Goal: Information Seeking & Learning: Learn about a topic

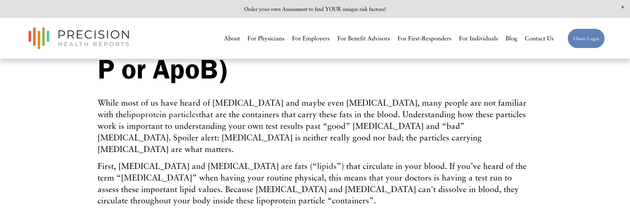
scroll to position [132, 0]
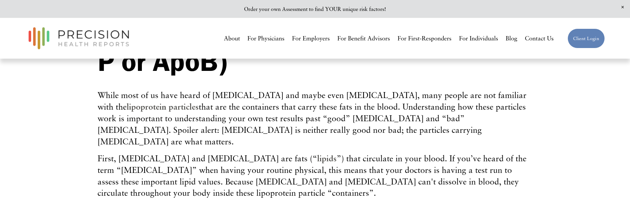
click at [359, 104] on span "While most of us have heard of [MEDICAL_DATA] and maybe even [MEDICAL_DATA], ma…" at bounding box center [312, 118] width 429 height 56
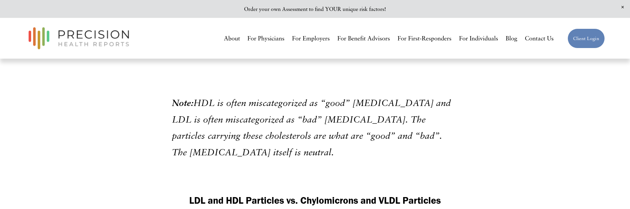
scroll to position [496, 0]
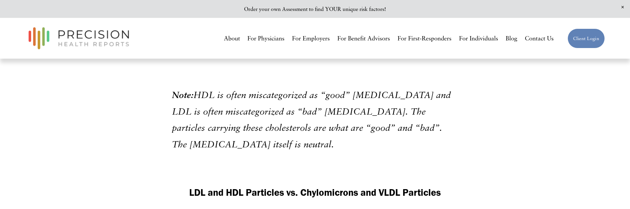
click at [410, 113] on em "HDL is often miscategorized as “good” [MEDICAL_DATA] and LDL is often miscatego…" at bounding box center [312, 119] width 281 height 60
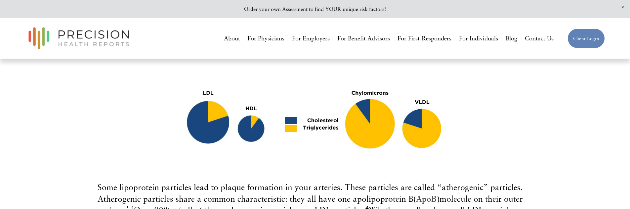
scroll to position [694, 0]
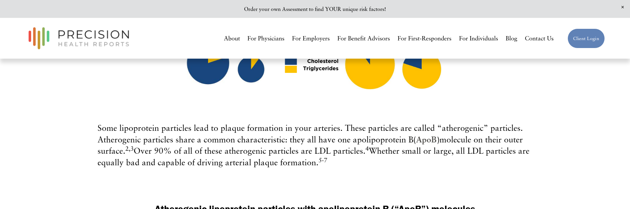
click at [377, 129] on span "Some lipoprotein particles lead to plaque formation in your arteries. These par…" at bounding box center [314, 145] width 432 height 45
click at [414, 143] on span "Some lipoprotein particles lead to plaque formation in your arteries. These par…" at bounding box center [314, 145] width 432 height 45
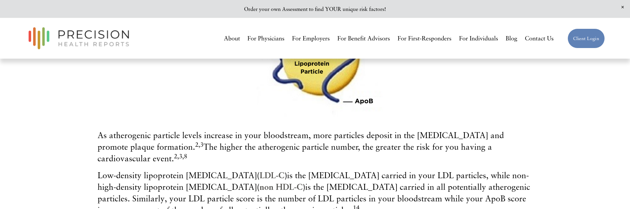
scroll to position [926, 0]
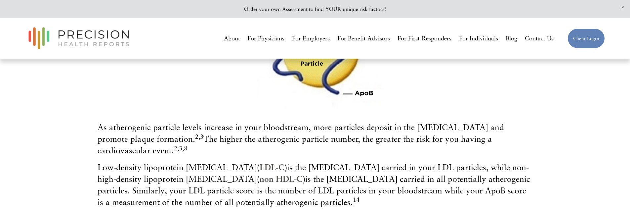
click at [473, 131] on span "As atherogenic particle levels increase in your bloodstream, more particles dep…" at bounding box center [301, 138] width 406 height 33
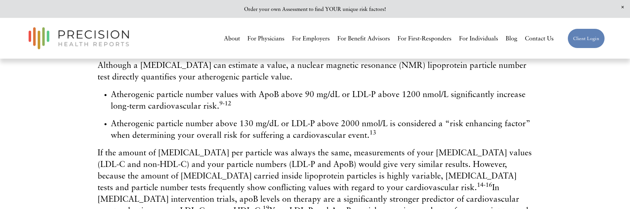
scroll to position [1091, 0]
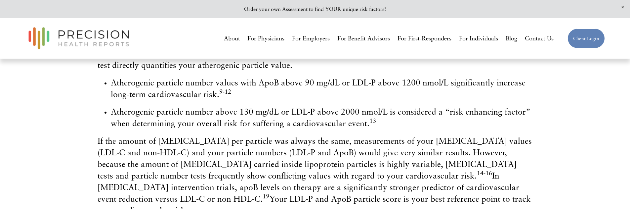
click at [457, 136] on span "If the amount of [MEDICAL_DATA] per particle was always the same, measurements …" at bounding box center [315, 175] width 434 height 79
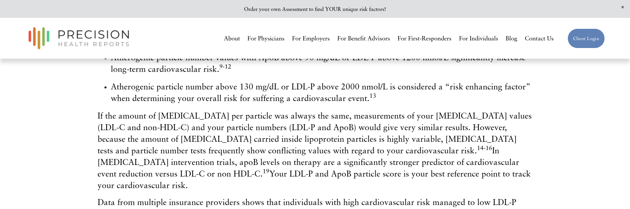
scroll to position [1124, 0]
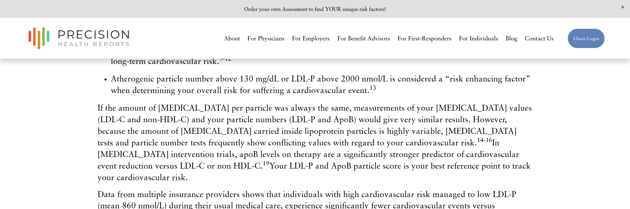
click at [298, 124] on span "If the amount of [MEDICAL_DATA] per particle was always the same, measurements …" at bounding box center [315, 141] width 434 height 79
click at [404, 126] on span "If the amount of [MEDICAL_DATA] per particle was always the same, measurements …" at bounding box center [315, 141] width 434 height 79
click at [478, 123] on span "If the amount of [MEDICAL_DATA] per particle was always the same, measurements …" at bounding box center [315, 141] width 434 height 79
click at [216, 137] on span "If the amount of [MEDICAL_DATA] per particle was always the same, measurements …" at bounding box center [315, 141] width 434 height 79
click at [336, 138] on span "If the amount of [MEDICAL_DATA] per particle was always the same, measurements …" at bounding box center [315, 141] width 434 height 79
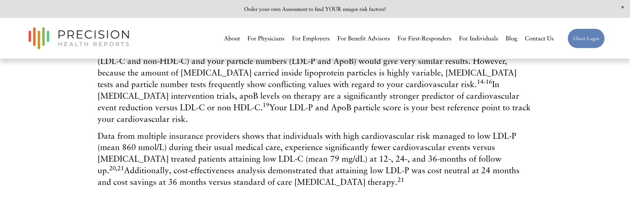
scroll to position [1190, 0]
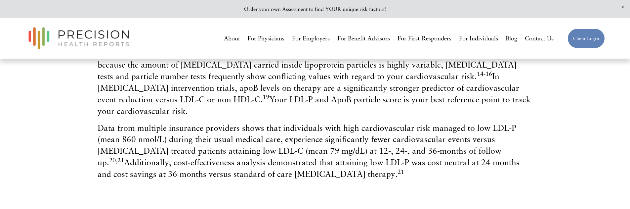
click at [253, 123] on span "Data from multiple insurance providers shows that individuals with high cardiov…" at bounding box center [309, 151] width 422 height 56
click at [255, 147] on span "Data from multiple insurance providers shows that individuals with high cardiov…" at bounding box center [309, 151] width 422 height 56
click at [490, 123] on span "Data from multiple insurance providers shows that individuals with high cardiov…" at bounding box center [309, 151] width 422 height 56
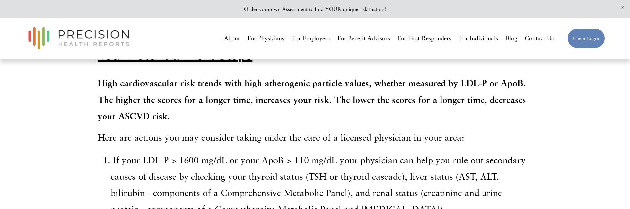
scroll to position [1521, 0]
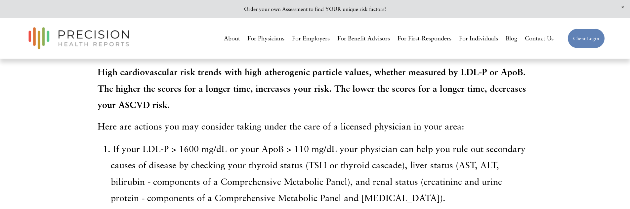
click at [382, 140] on p "If your LDL-P > 1600 mg/dL or your ApoB > 110 mg/dL your physician can help you…" at bounding box center [321, 172] width 421 height 65
click at [443, 140] on p "If your LDL-P > 1600 mg/dL or your ApoB > 110 mg/dL your physician can help you…" at bounding box center [321, 172] width 421 height 65
click at [165, 155] on p "If your LDL-P > 1600 mg/dL or your ApoB > 110 mg/dL your physician can help you…" at bounding box center [321, 172] width 421 height 65
click at [387, 155] on p "If your LDL-P > 1600 mg/dL or your ApoB > 110 mg/dL your physician can help you…" at bounding box center [321, 172] width 421 height 65
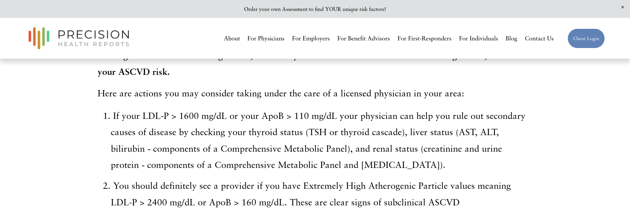
click at [323, 177] on p "You should definitely see a provider if you have Extremely High Atherogenic Par…" at bounding box center [321, 201] width 421 height 49
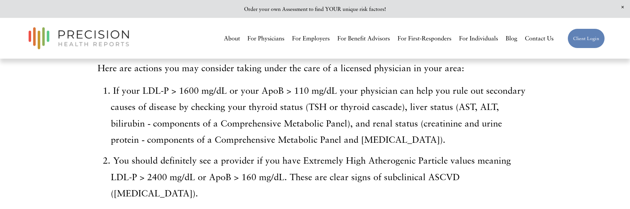
scroll to position [1587, 0]
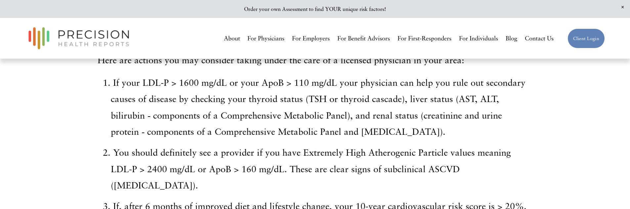
click at [439, 144] on p "You should definitely see a provider if you have Extremely High Atherogenic Par…" at bounding box center [321, 168] width 421 height 49
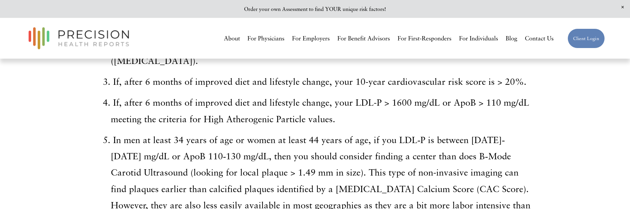
scroll to position [1719, 0]
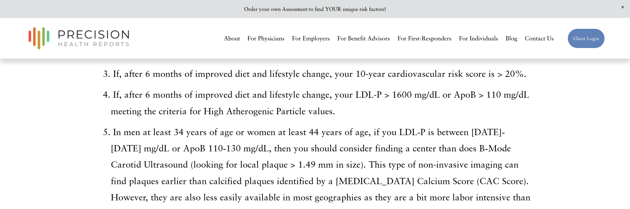
click at [493, 123] on p "In men at least 34 years of age or women at least 44 years of age, if you LDL‐P…" at bounding box center [321, 172] width 421 height 98
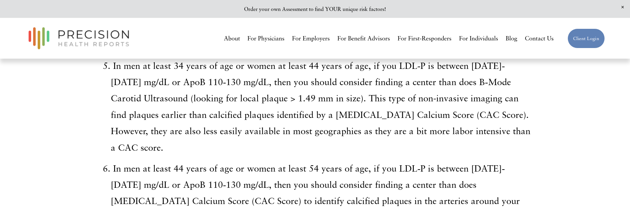
click at [365, 176] on p "In men at least 44 years of age or women at least 54 years of age, if you LDL‐P…" at bounding box center [321, 192] width 421 height 65
click at [445, 174] on p "In men at least 44 years of age or women at least 54 years of age, if you LDL‐P…" at bounding box center [321, 192] width 421 height 65
